Goal: Entertainment & Leisure: Consume media (video, audio)

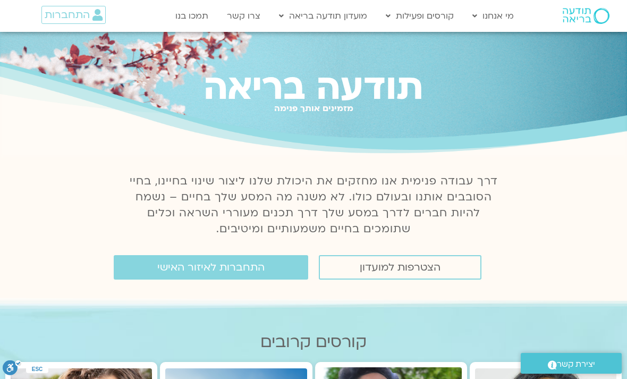
click at [271, 265] on link "התחברות לאיזור האישי" at bounding box center [211, 267] width 194 height 24
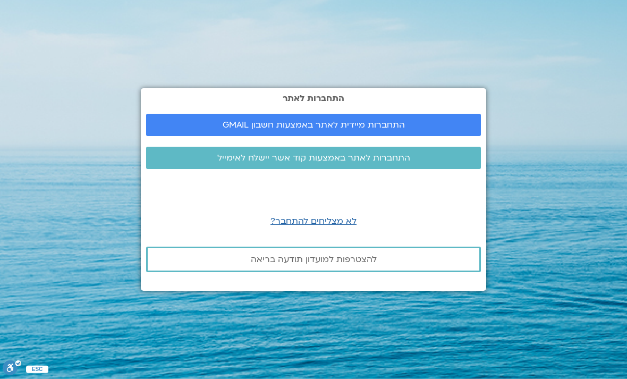
click at [444, 136] on link "התחברות מיידית לאתר באמצעות חשבון GMAIL" at bounding box center [313, 125] width 335 height 22
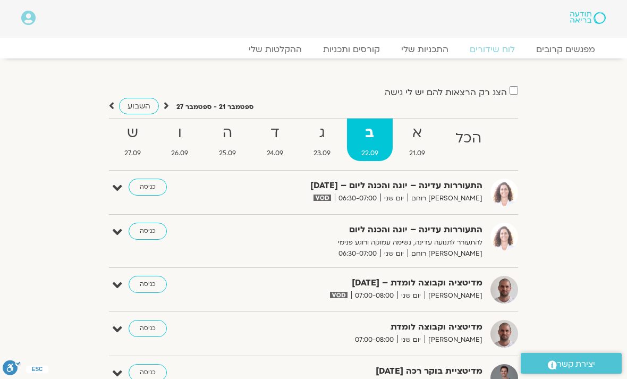
click at [284, 54] on link "ההקלטות שלי" at bounding box center [275, 49] width 74 height 11
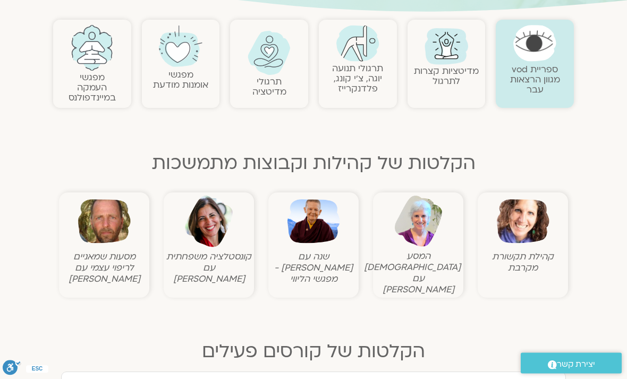
scroll to position [223, 0]
click at [529, 233] on img at bounding box center [522, 221] width 53 height 53
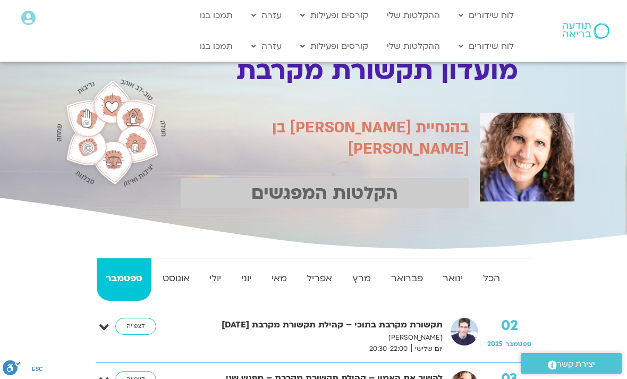
click at [500, 282] on strong "הכל" at bounding box center [491, 278] width 35 height 16
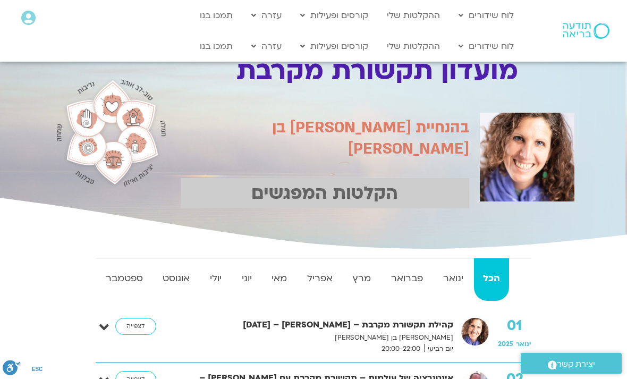
click at [144, 320] on link "לצפייה" at bounding box center [135, 326] width 41 height 17
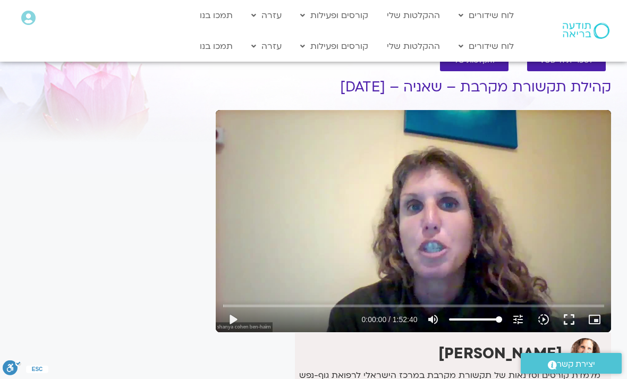
click at [238, 320] on button "play_arrow" at bounding box center [232, 318] width 25 height 25
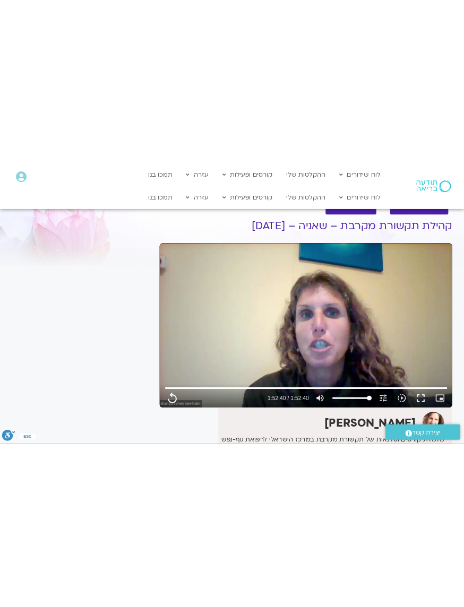
scroll to position [0, -27]
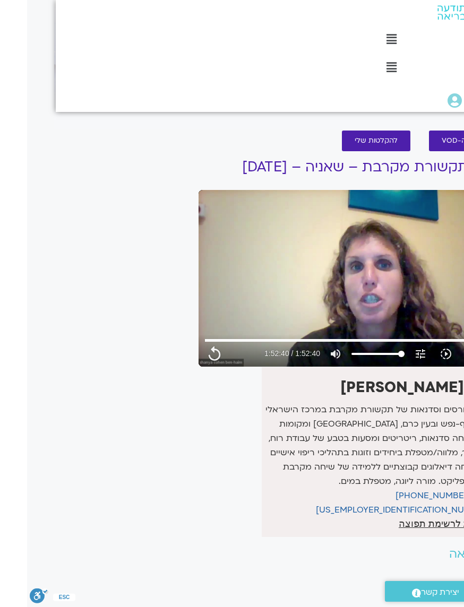
type input "6760.64"
